Goal: Task Accomplishment & Management: Use online tool/utility

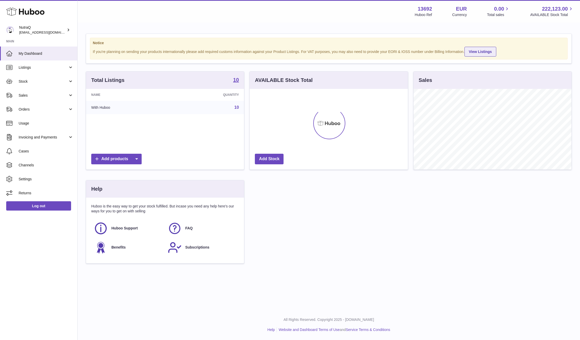
scroll to position [81, 158]
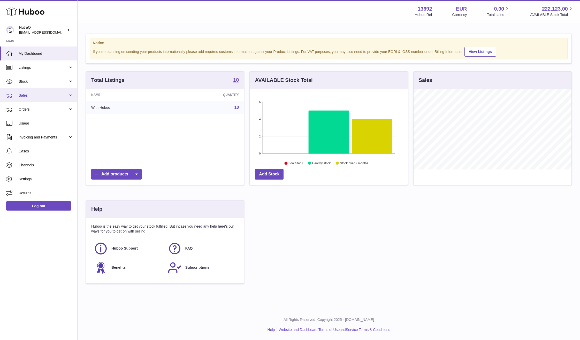
click at [35, 101] on link "Sales" at bounding box center [38, 95] width 77 height 14
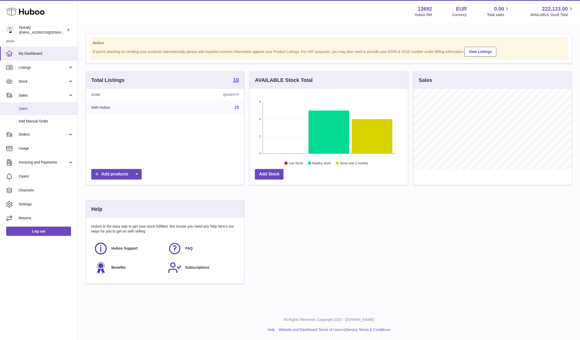
click at [41, 113] on link "Sales" at bounding box center [38, 108] width 77 height 13
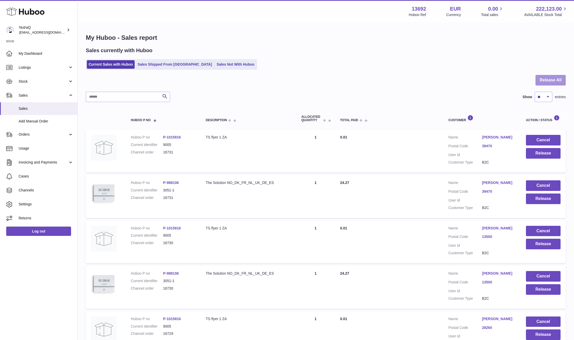
click at [550, 77] on button "Release All" at bounding box center [551, 80] width 30 height 11
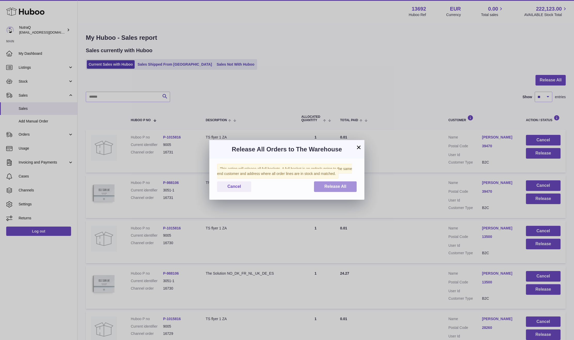
click at [341, 182] on button "Release All" at bounding box center [335, 186] width 43 height 11
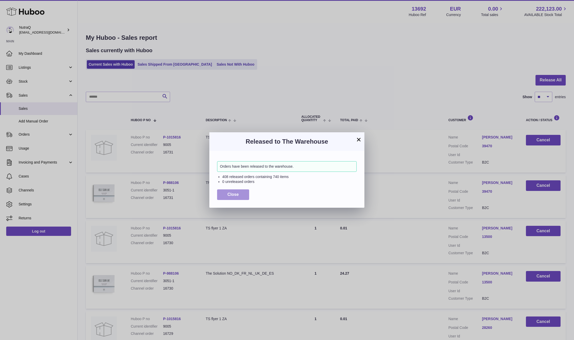
click at [232, 195] on span "Close" at bounding box center [232, 194] width 11 height 4
